Goal: Transaction & Acquisition: Purchase product/service

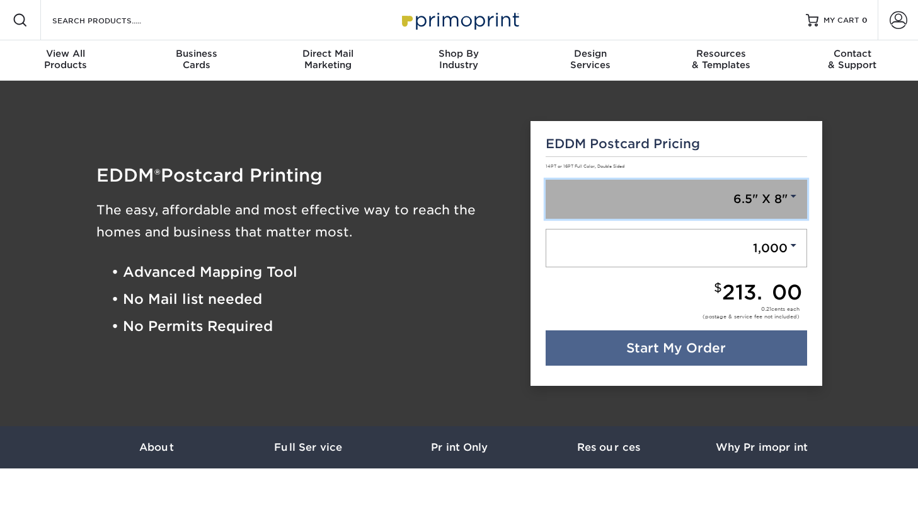
click at [679, 190] on link "6.5" X 8"" at bounding box center [677, 199] width 262 height 39
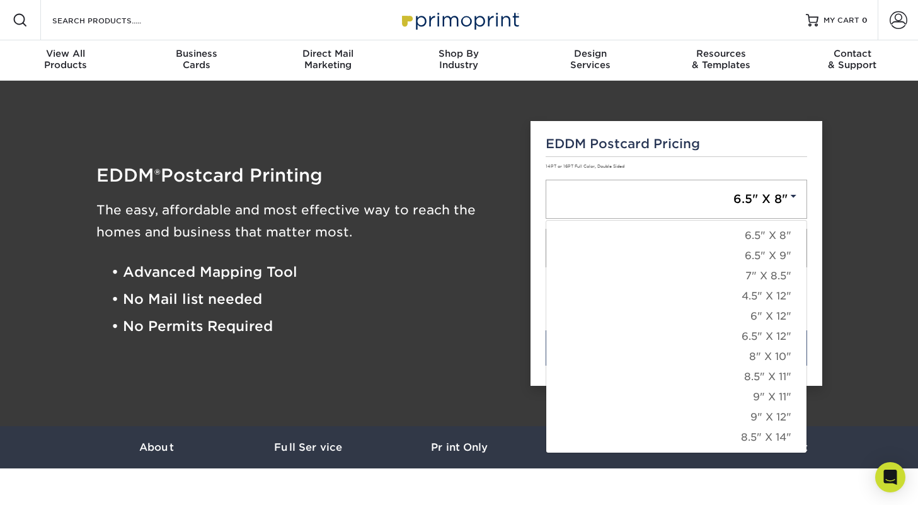
click at [488, 258] on div "EDDM ® Postcard Printing The easy, affordable and most effective way to reach t…" at bounding box center [304, 253] width 416 height 174
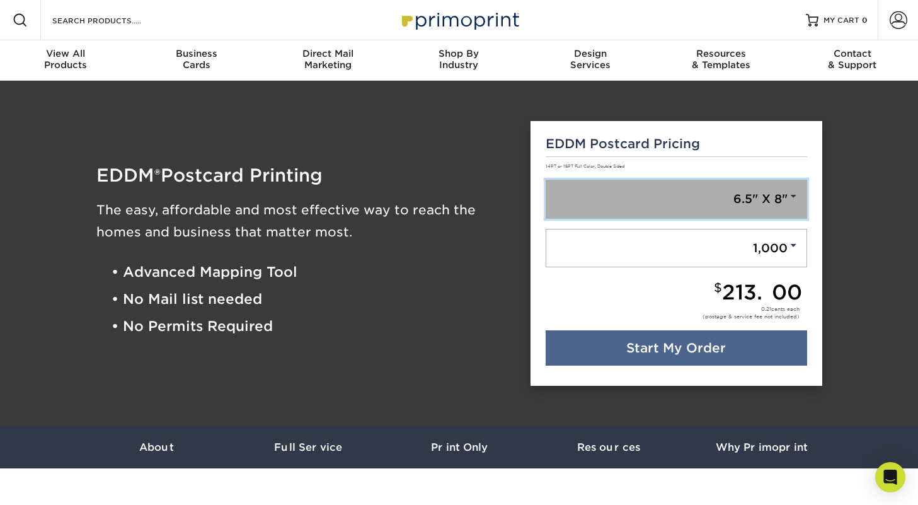
click at [652, 213] on link "6.5" X 8"" at bounding box center [677, 199] width 262 height 39
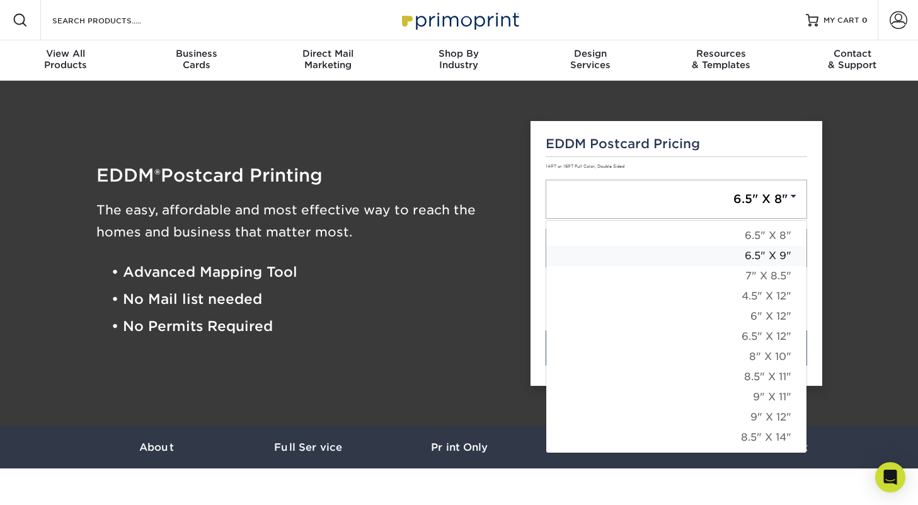
click at [669, 258] on link "6.5" X 9"" at bounding box center [676, 256] width 260 height 20
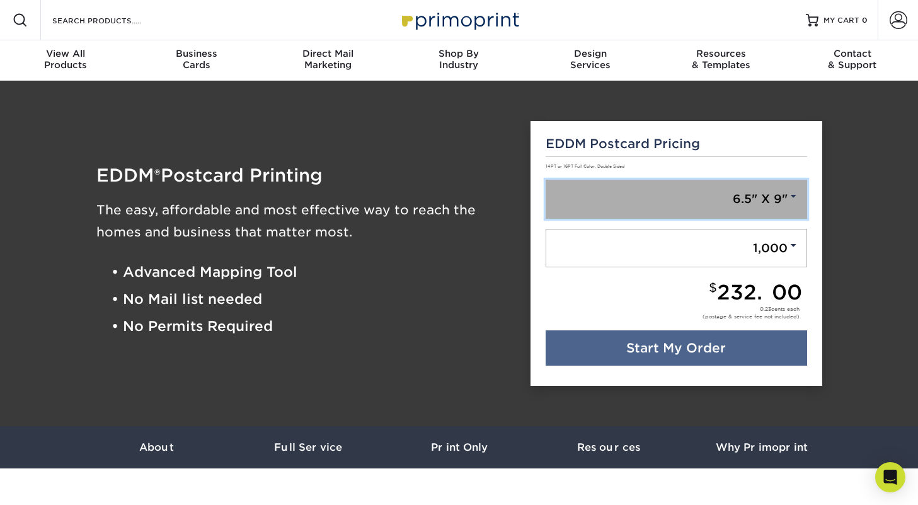
click at [727, 198] on link "6.5" X 9"" at bounding box center [677, 199] width 262 height 39
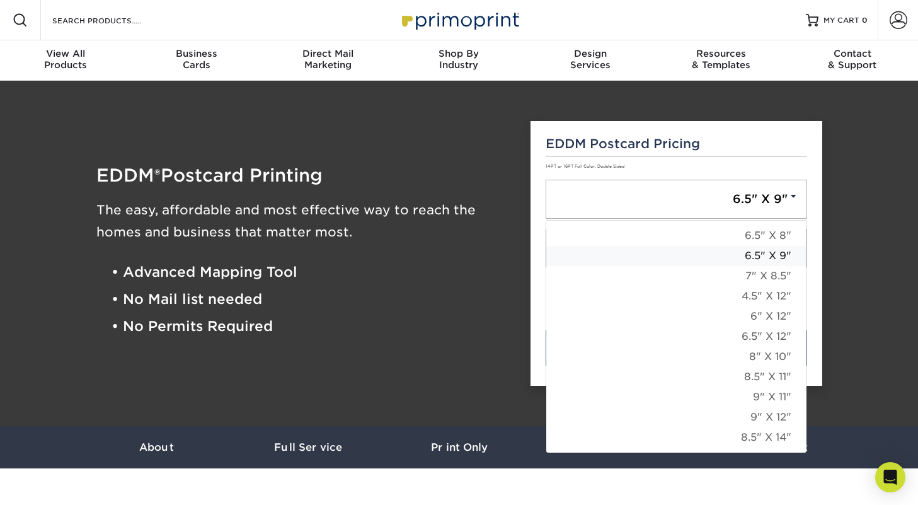
click at [707, 260] on link "6.5" X 9"" at bounding box center [676, 256] width 260 height 20
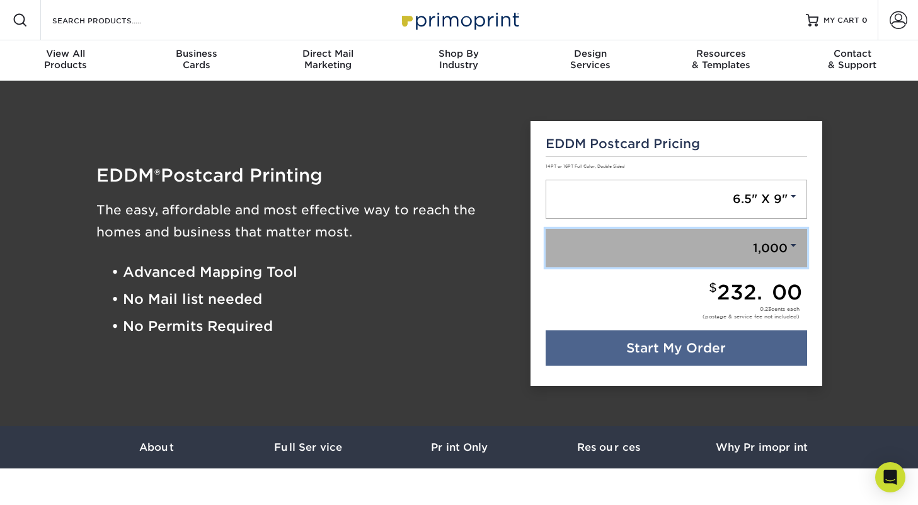
click at [711, 251] on link "1,000" at bounding box center [677, 248] width 262 height 39
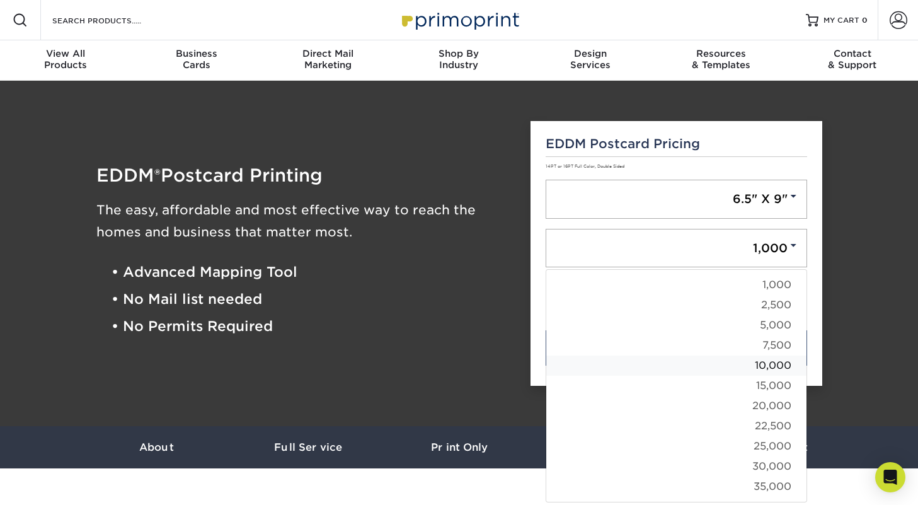
click at [694, 365] on link "10,000" at bounding box center [676, 365] width 260 height 20
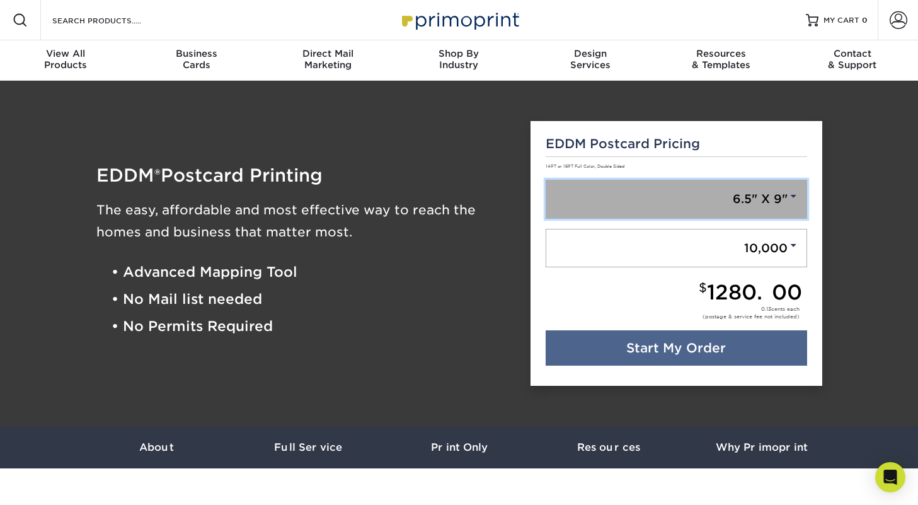
click at [744, 205] on link "6.5" X 9"" at bounding box center [677, 199] width 262 height 39
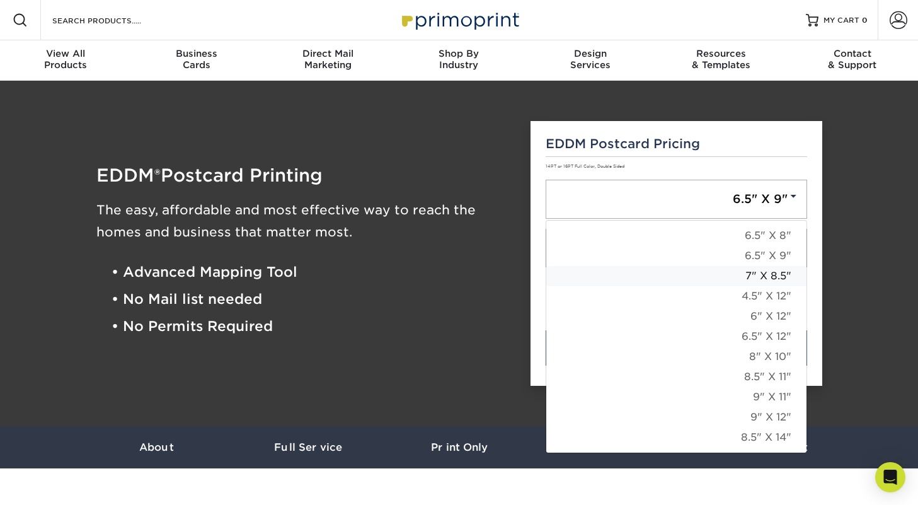
click at [711, 273] on link "7" X 8.5"" at bounding box center [676, 276] width 260 height 20
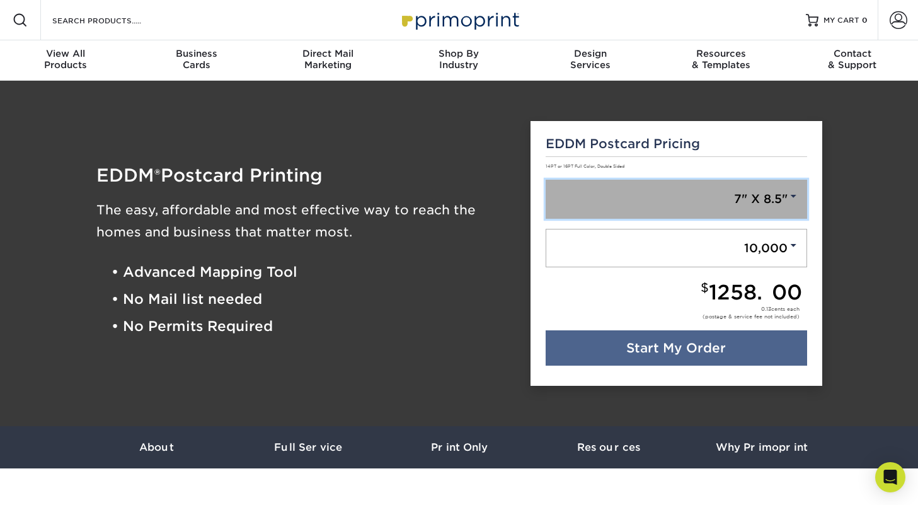
click at [724, 197] on link "7" X 8.5"" at bounding box center [677, 199] width 262 height 39
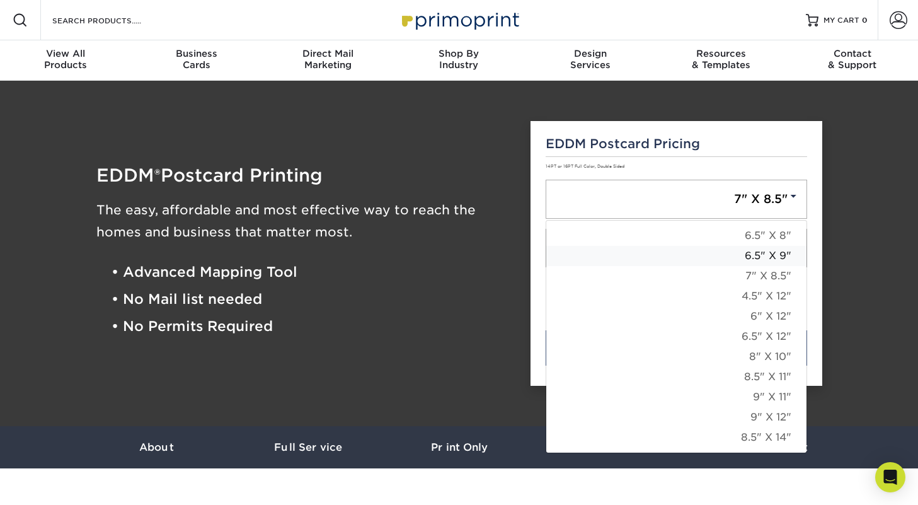
click at [714, 258] on link "6.5" X 9"" at bounding box center [676, 256] width 260 height 20
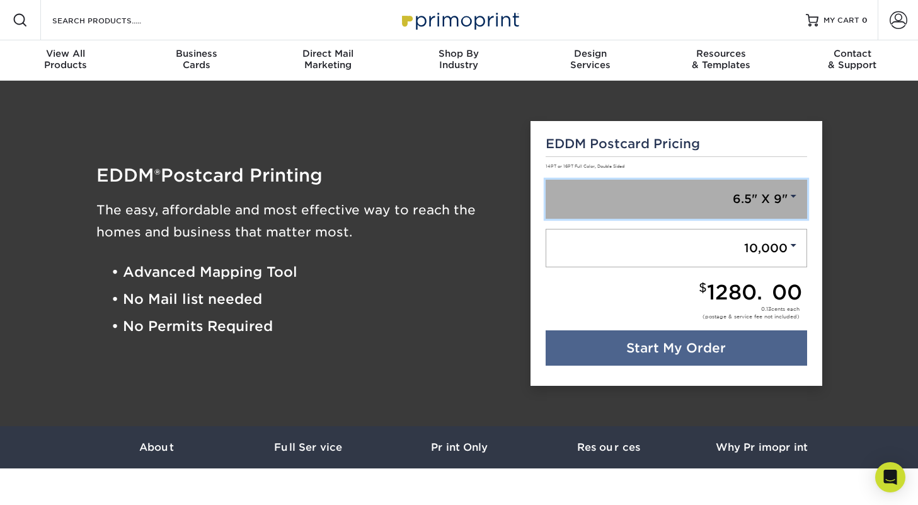
click at [732, 193] on link "6.5" X 9"" at bounding box center [677, 199] width 262 height 39
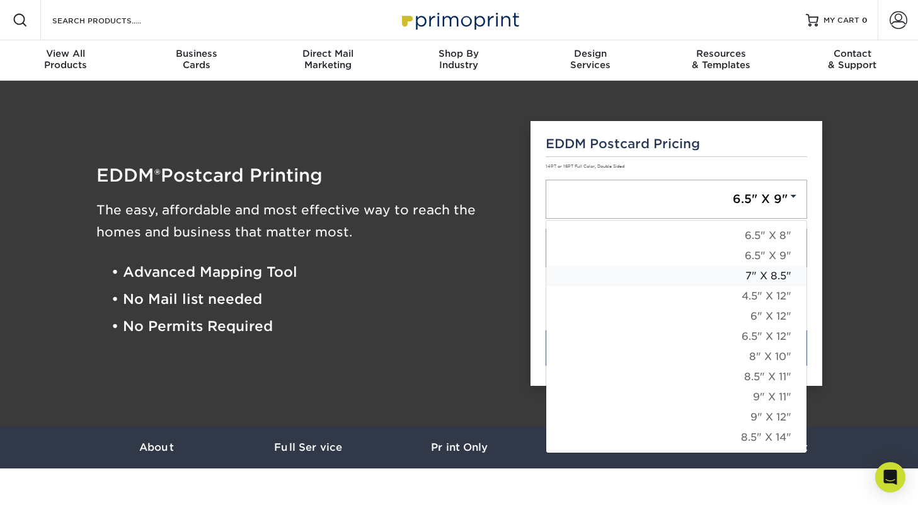
click at [717, 275] on link "7" X 8.5"" at bounding box center [676, 276] width 260 height 20
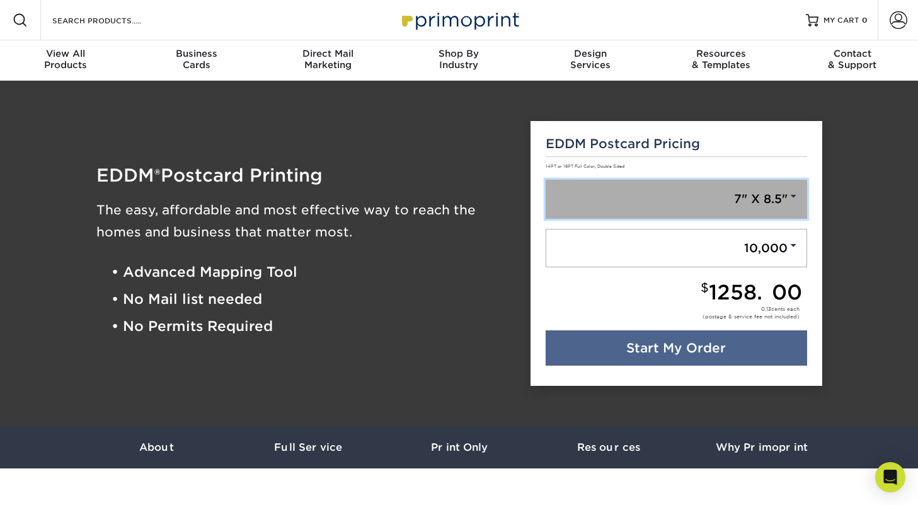
click at [733, 196] on link "7" X 8.5"" at bounding box center [677, 199] width 262 height 39
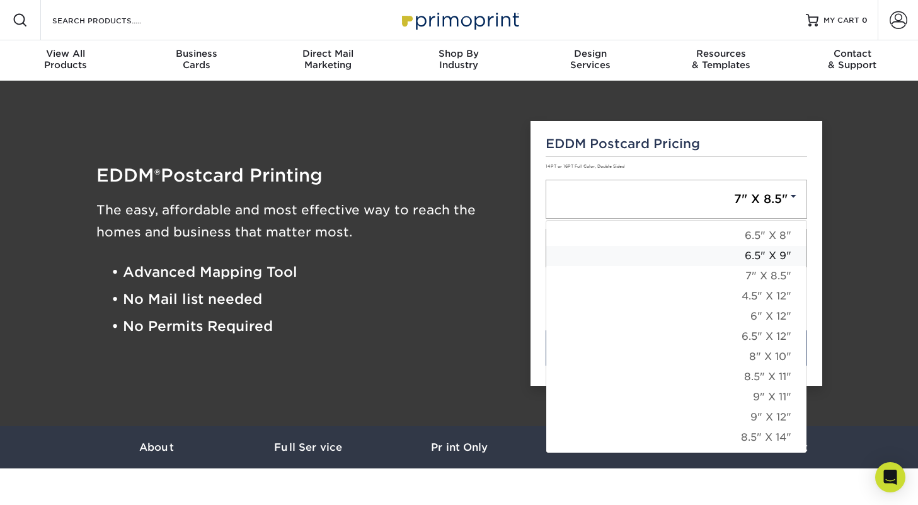
click at [729, 255] on link "6.5" X 9"" at bounding box center [676, 256] width 260 height 20
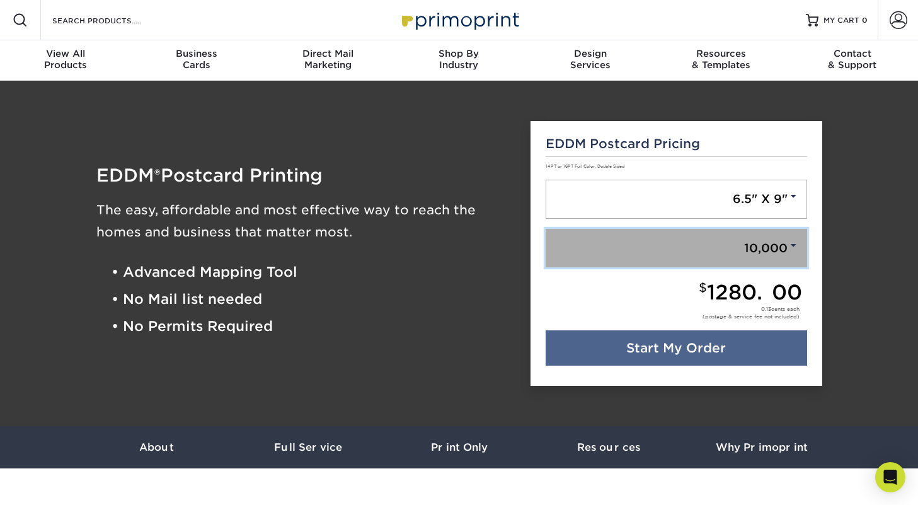
click at [735, 236] on link "10,000" at bounding box center [677, 248] width 262 height 39
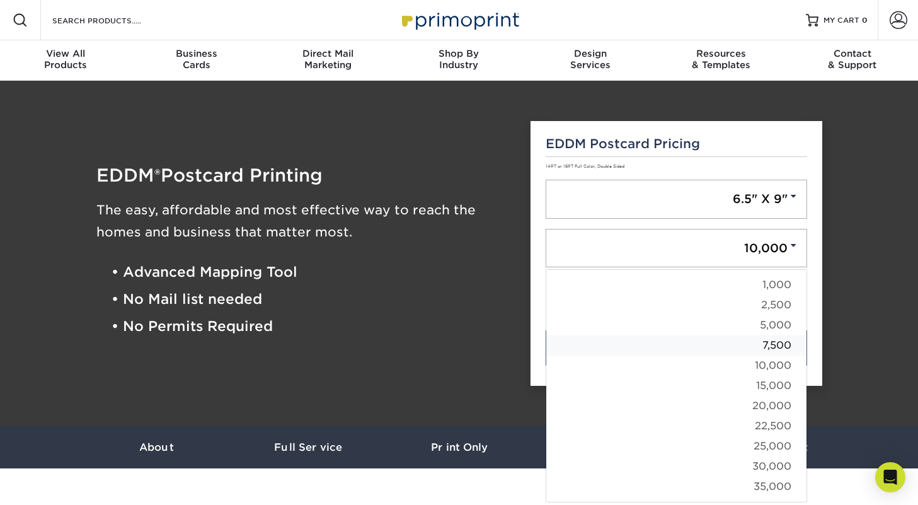
click at [727, 345] on link "7,500" at bounding box center [676, 345] width 260 height 20
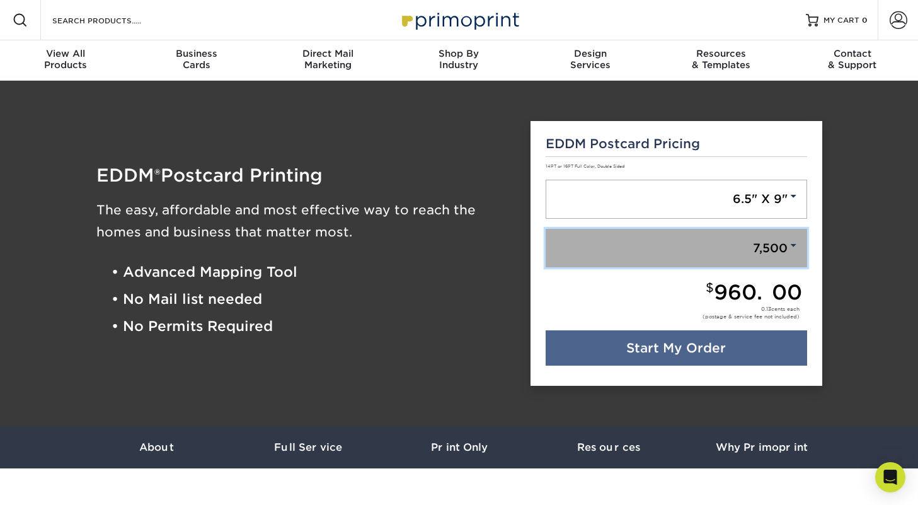
click at [726, 255] on link "7,500" at bounding box center [677, 248] width 262 height 39
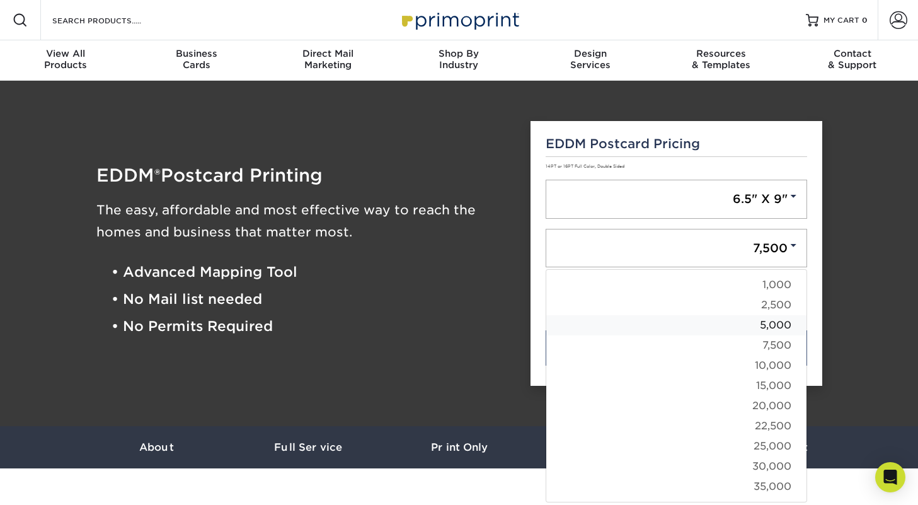
click at [737, 327] on link "5,000" at bounding box center [676, 325] width 260 height 20
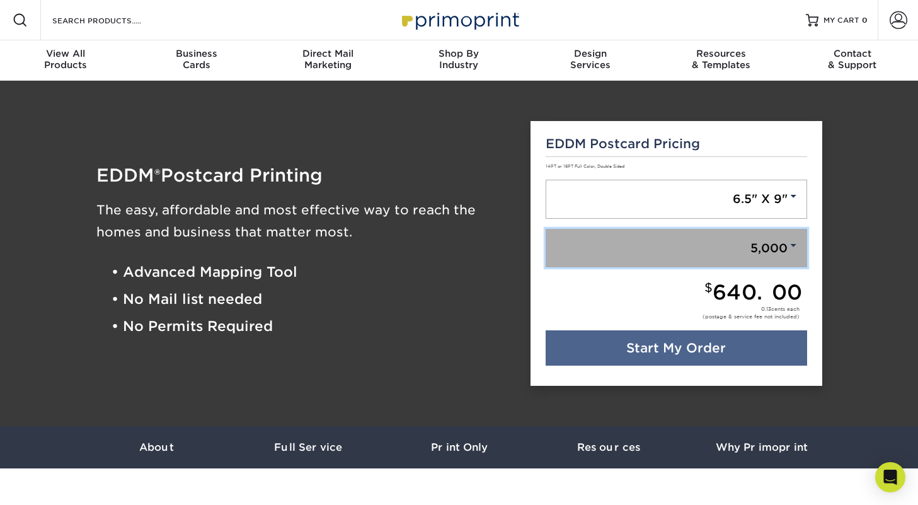
click at [725, 255] on link "5,000" at bounding box center [677, 248] width 262 height 39
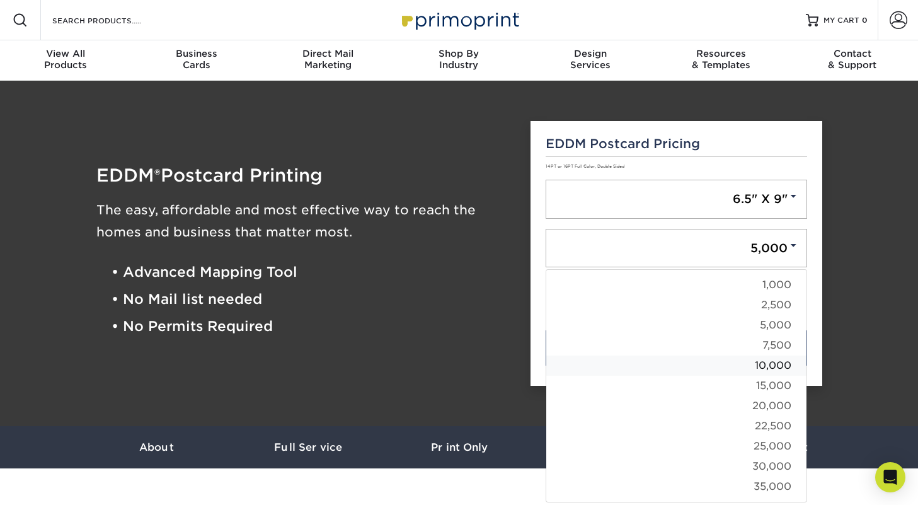
click at [720, 359] on link "10,000" at bounding box center [676, 365] width 260 height 20
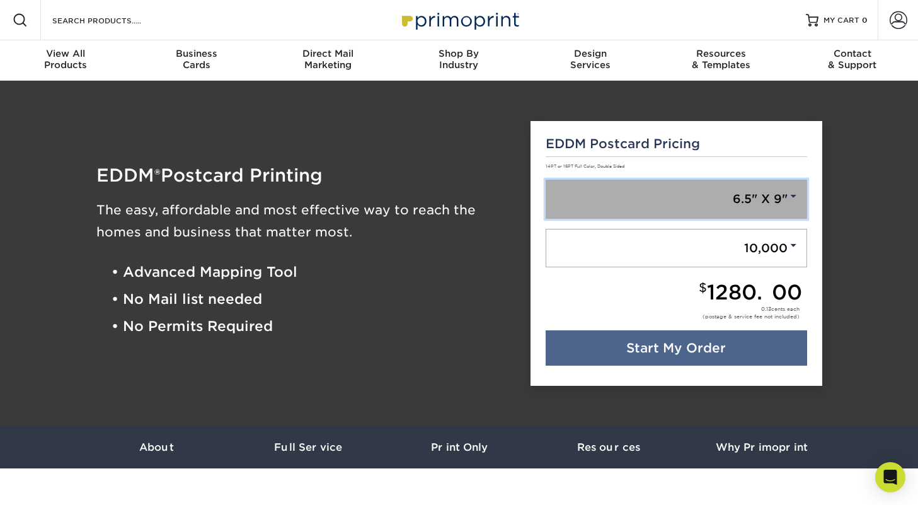
click at [720, 212] on link "6.5" X 9"" at bounding box center [677, 199] width 262 height 39
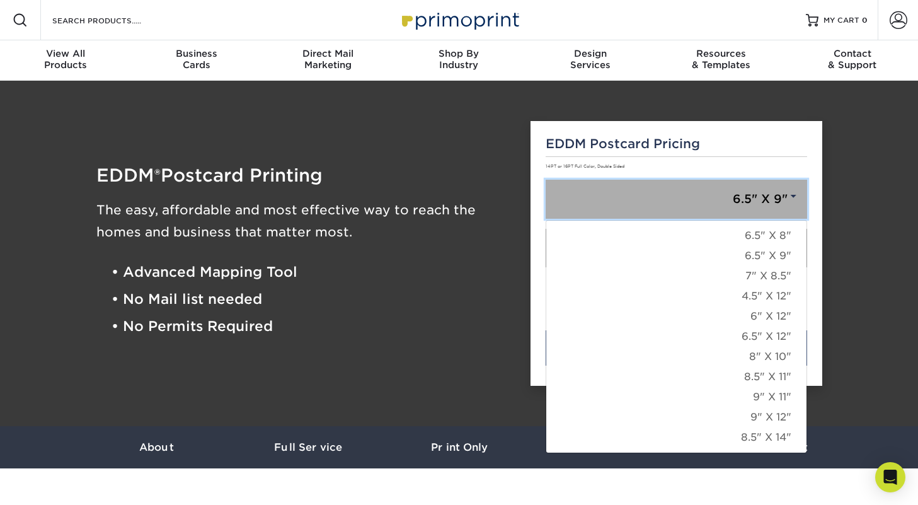
click at [720, 212] on link "6.5" X 9"" at bounding box center [677, 199] width 262 height 39
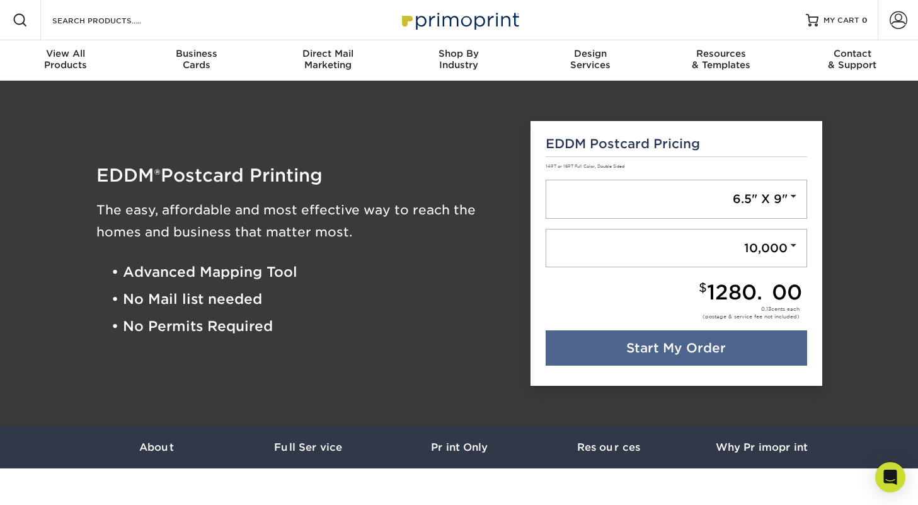
click at [787, 176] on div "EDDM Postcard Pricing 14PT or 16PT Full Color, Double Sided 6.5" X 9" 6.5" X 8"…" at bounding box center [677, 253] width 292 height 265
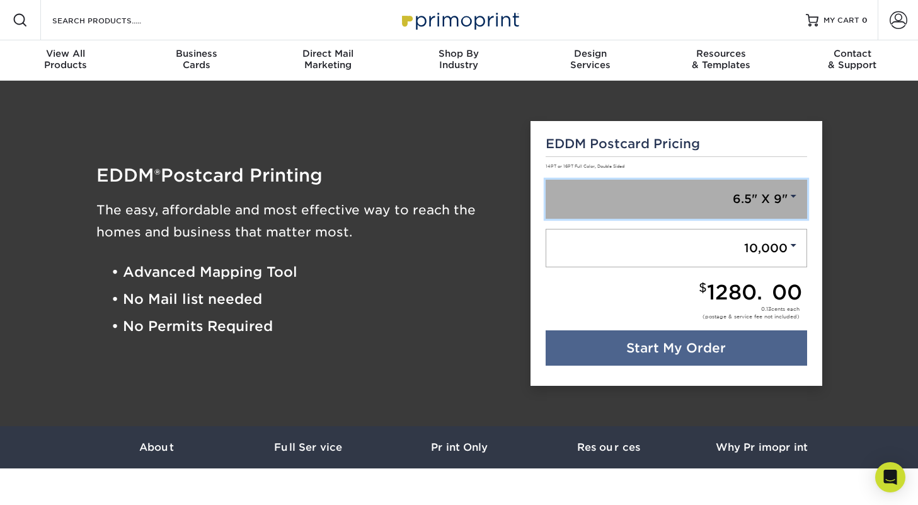
click at [783, 191] on link "6.5" X 9"" at bounding box center [677, 199] width 262 height 39
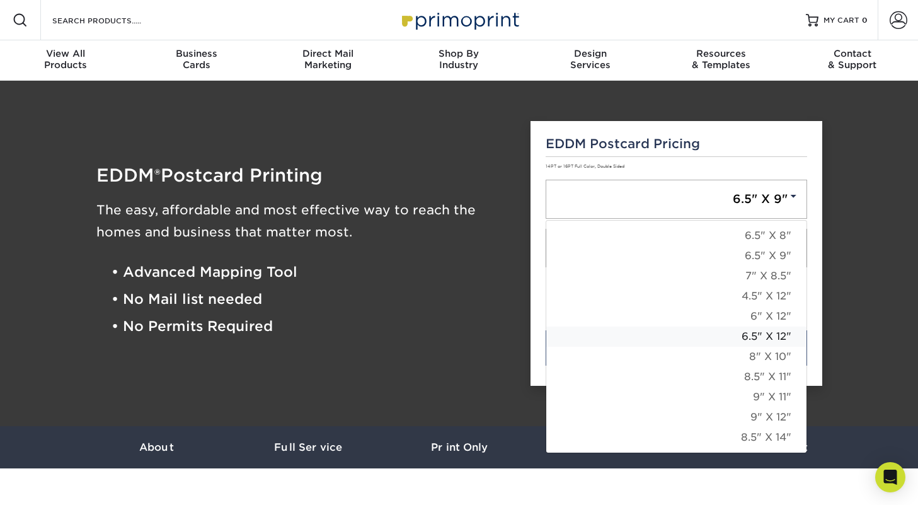
click at [761, 333] on link "6.5" X 12"" at bounding box center [676, 336] width 260 height 20
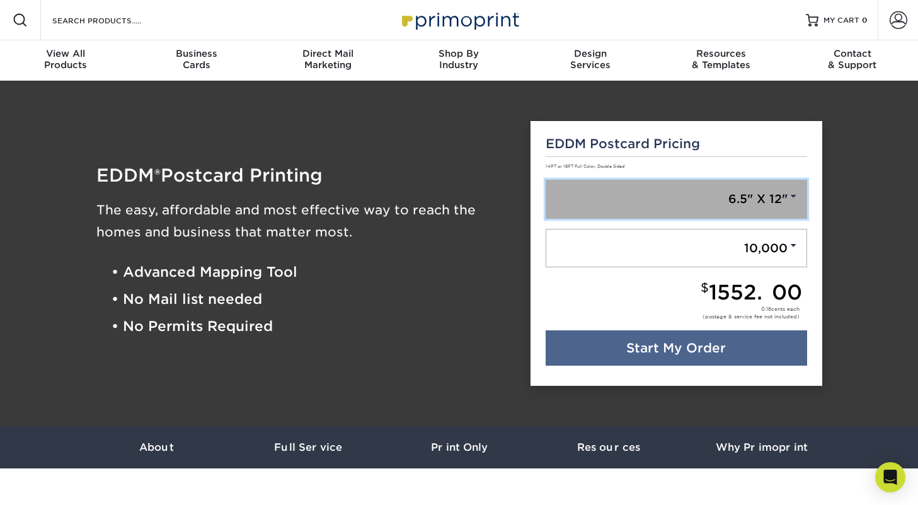
click at [751, 198] on link "6.5" X 12"" at bounding box center [677, 199] width 262 height 39
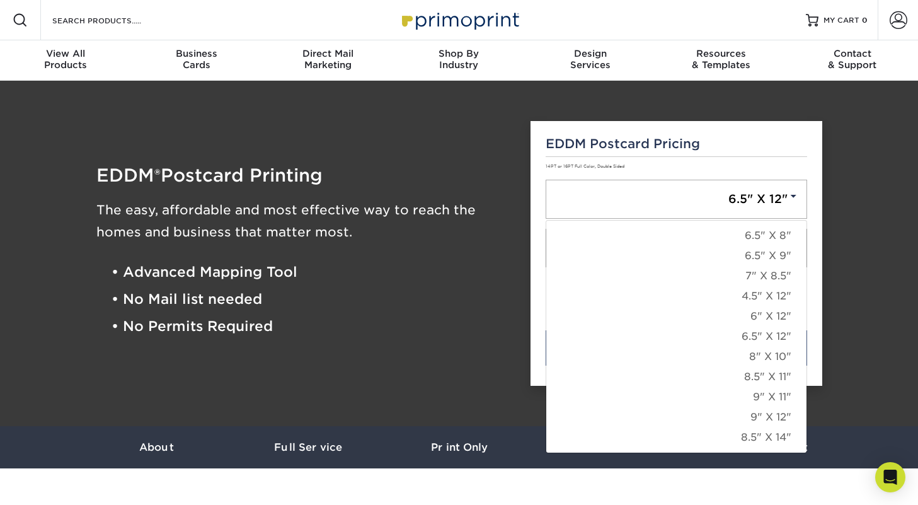
click at [819, 195] on div "EDDM Postcard Pricing 14PT or 16PT Full Color, Double Sided 6.5" X 12" 6.5" X 8…" at bounding box center [677, 253] width 292 height 265
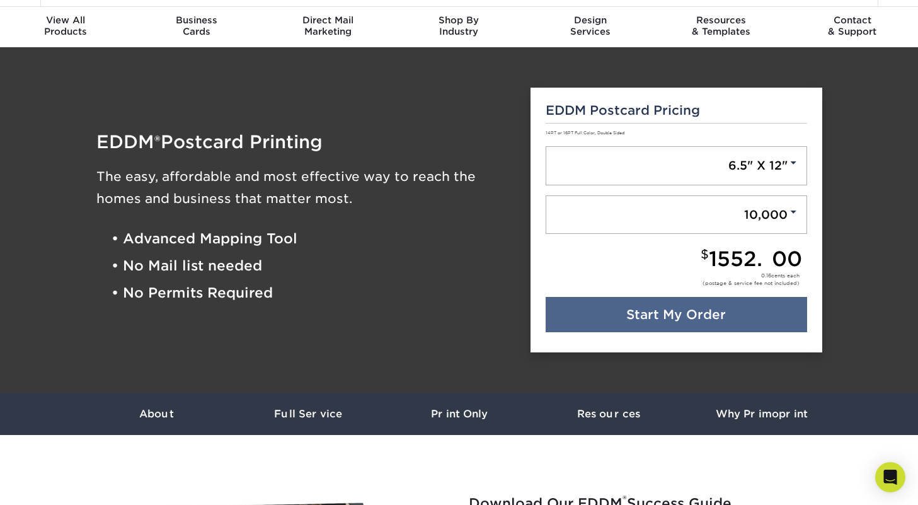
scroll to position [9, 0]
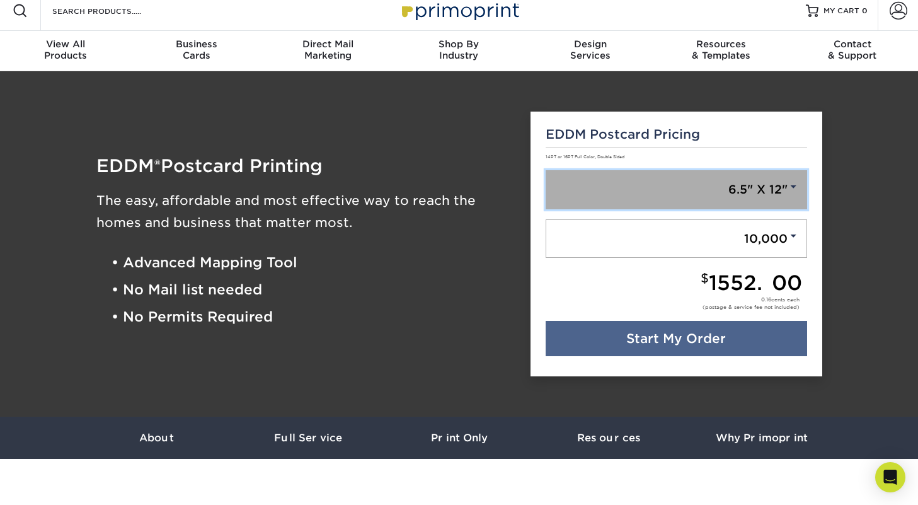
click at [749, 184] on link "6.5" X 12"" at bounding box center [677, 189] width 262 height 39
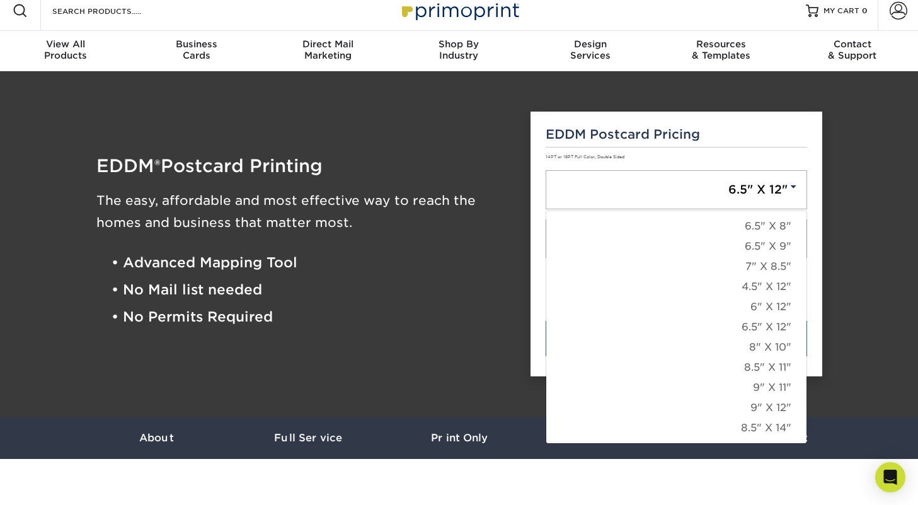
click at [810, 263] on div "EDDM Postcard Pricing 14PT or 16PT Full Color, Double Sided 6.5" X 12" 6.5" X 8…" at bounding box center [677, 244] width 292 height 265
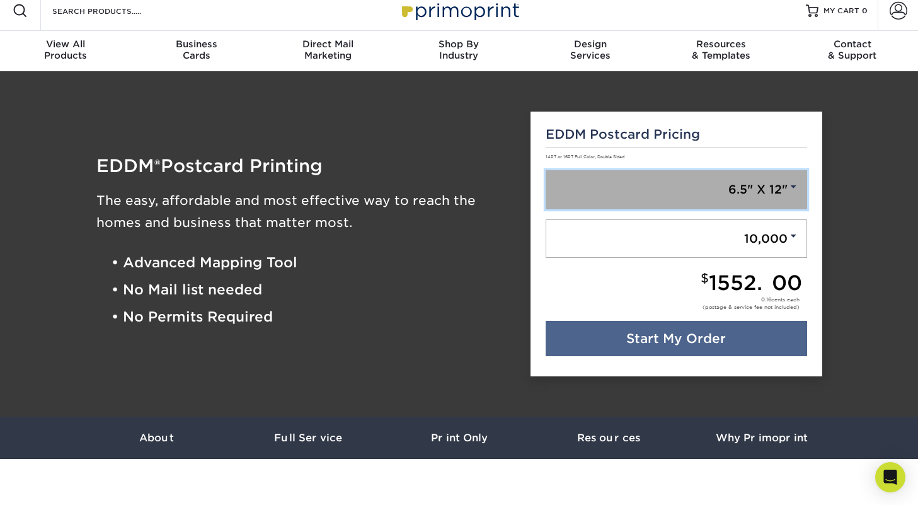
click at [792, 202] on link "6.5" X 12"" at bounding box center [677, 189] width 262 height 39
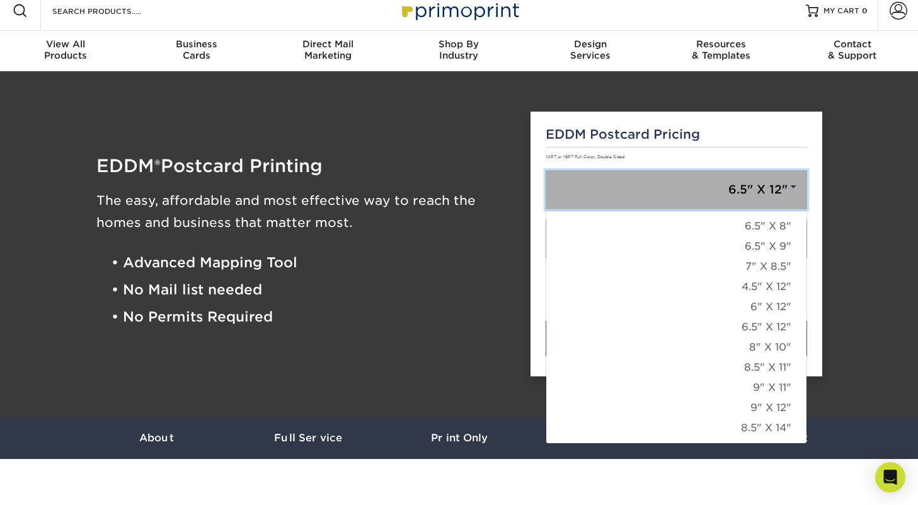
click at [792, 201] on link "6.5" X 12"" at bounding box center [677, 189] width 262 height 39
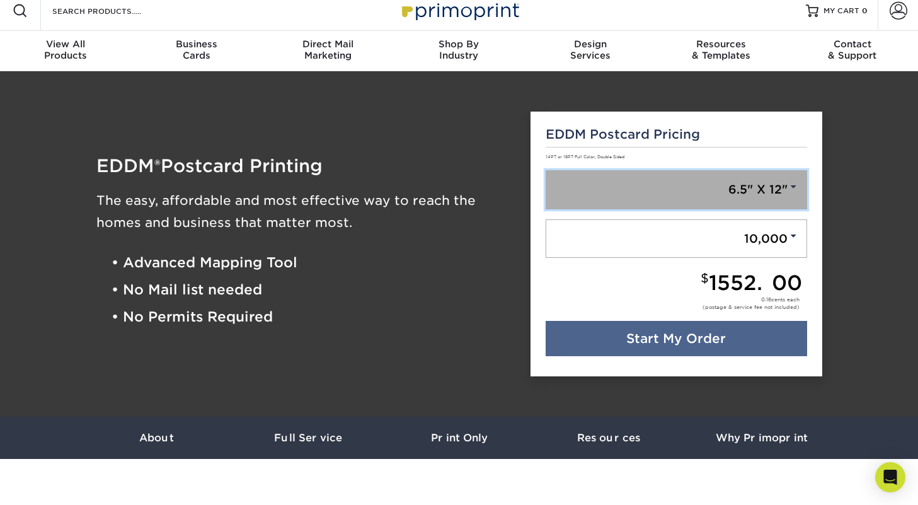
click at [786, 202] on link "6.5" X 12"" at bounding box center [677, 189] width 262 height 39
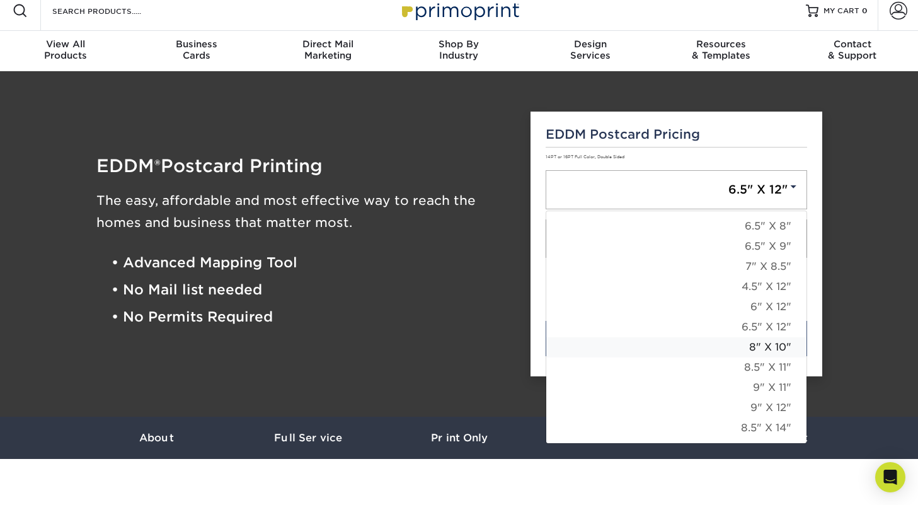
click at [783, 350] on link "8" X 10"" at bounding box center [676, 347] width 260 height 20
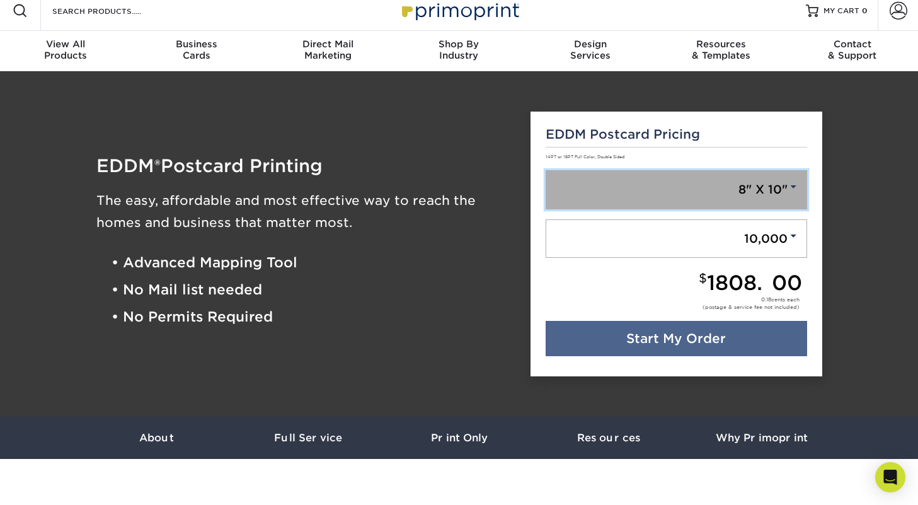
click at [773, 196] on link "8" X 10"" at bounding box center [677, 189] width 262 height 39
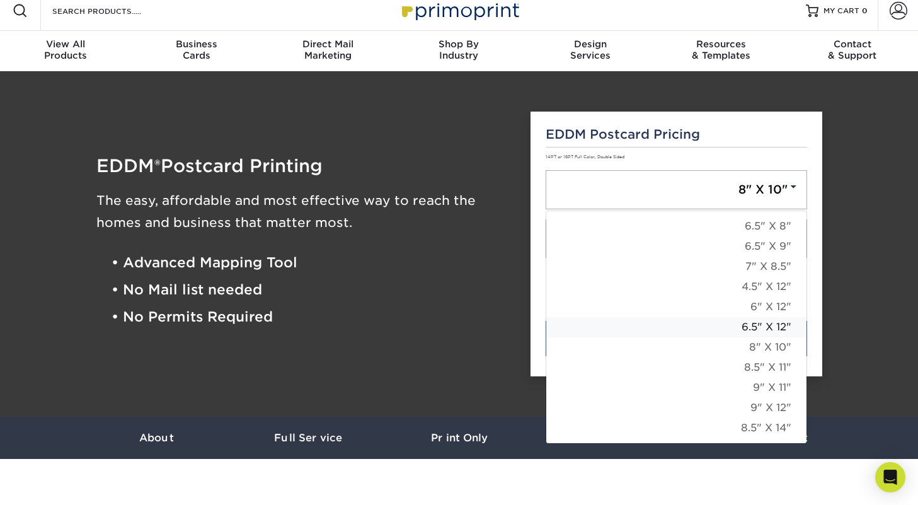
click at [763, 328] on link "6.5" X 12"" at bounding box center [676, 327] width 260 height 20
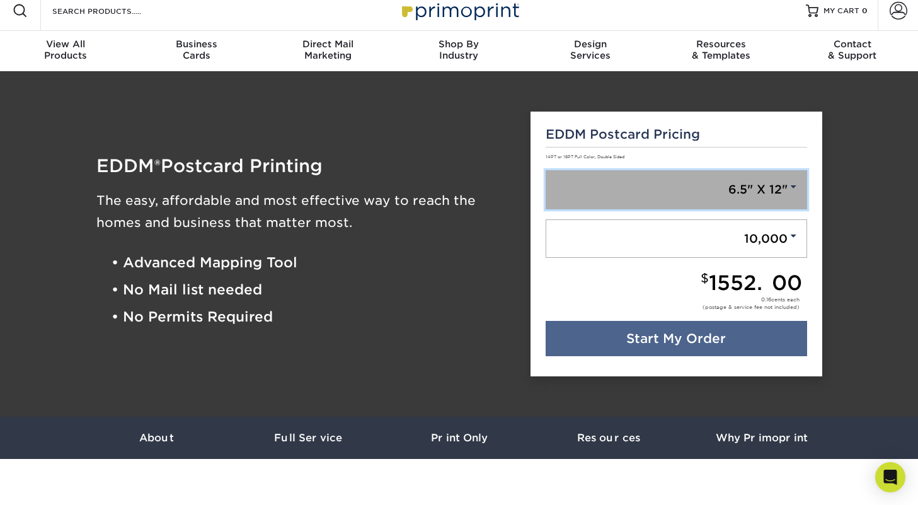
click at [791, 184] on span at bounding box center [793, 186] width 11 height 11
